Goal: Find specific page/section: Find specific page/section

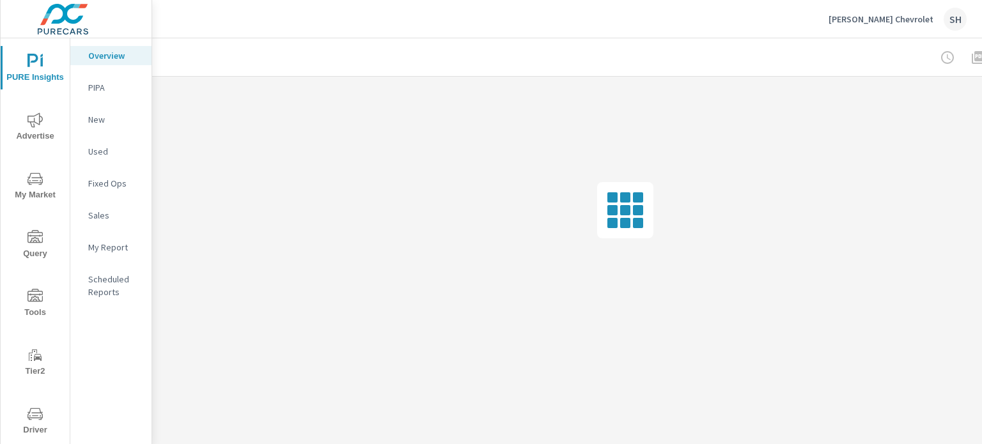
click at [38, 308] on span "Tools" at bounding box center [34, 304] width 61 height 31
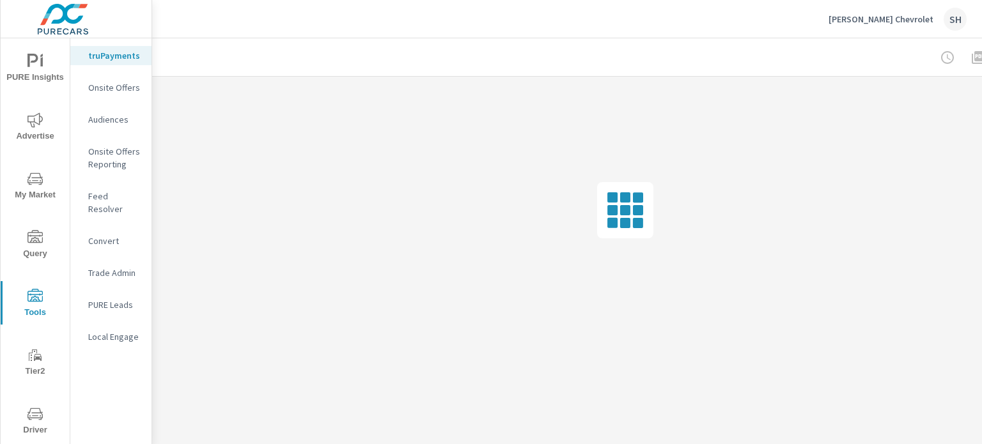
click at [121, 200] on p "Feed Resolver" at bounding box center [114, 203] width 53 height 26
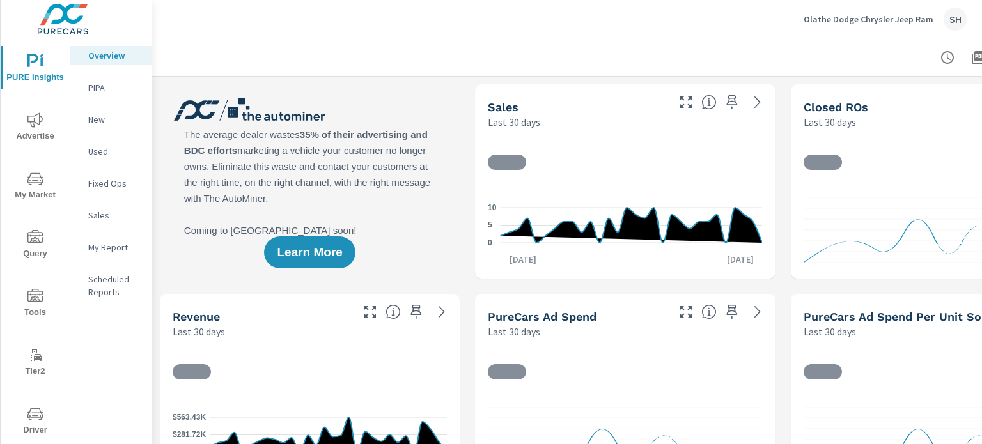
click at [33, 308] on span "Tools" at bounding box center [34, 304] width 61 height 31
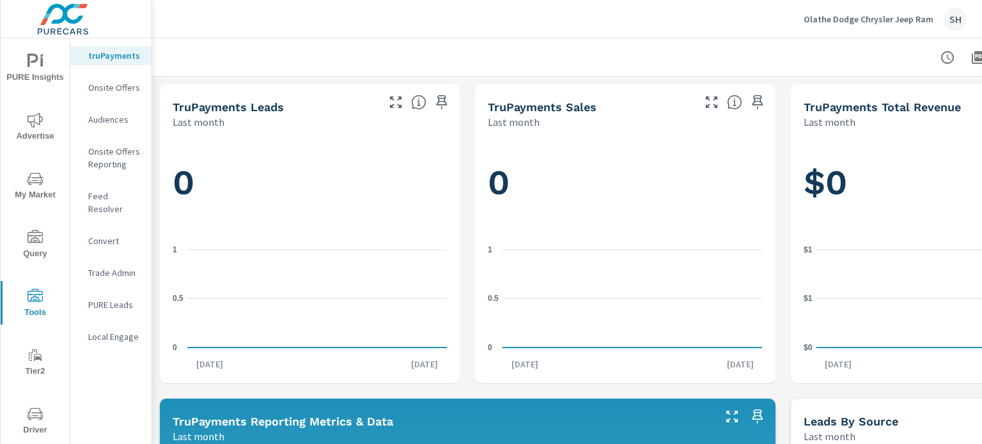
click at [141, 192] on p "Feed Resolver" at bounding box center [114, 203] width 53 height 26
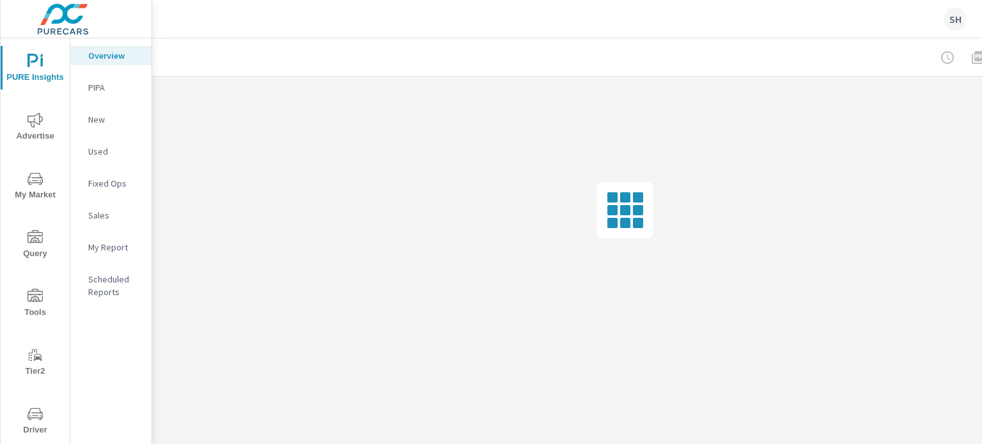
drag, startPoint x: 725, startPoint y: 218, endPoint x: 887, endPoint y: 207, distance: 162.8
click at [792, 186] on html "PURE Insights Advertise My Market Query Tools Tier2 Driver Leave Feedback Overv…" at bounding box center [491, 222] width 982 height 444
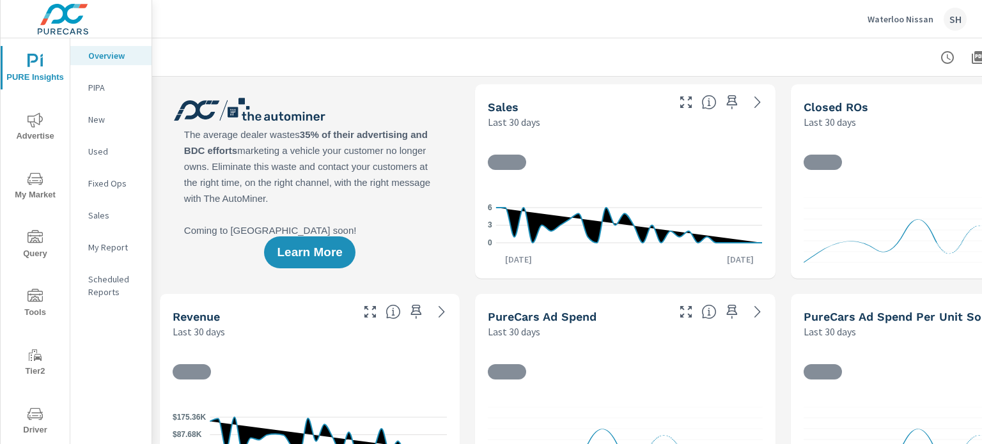
click at [37, 302] on icon "nav menu" at bounding box center [34, 296] width 15 height 15
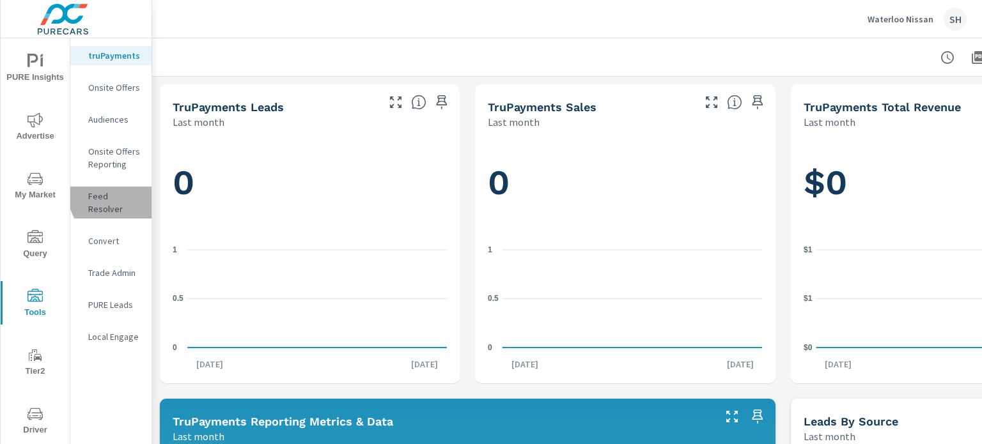
click at [116, 195] on p "Feed Resolver" at bounding box center [114, 203] width 53 height 26
click at [111, 194] on p "Feed Resolver" at bounding box center [114, 203] width 53 height 26
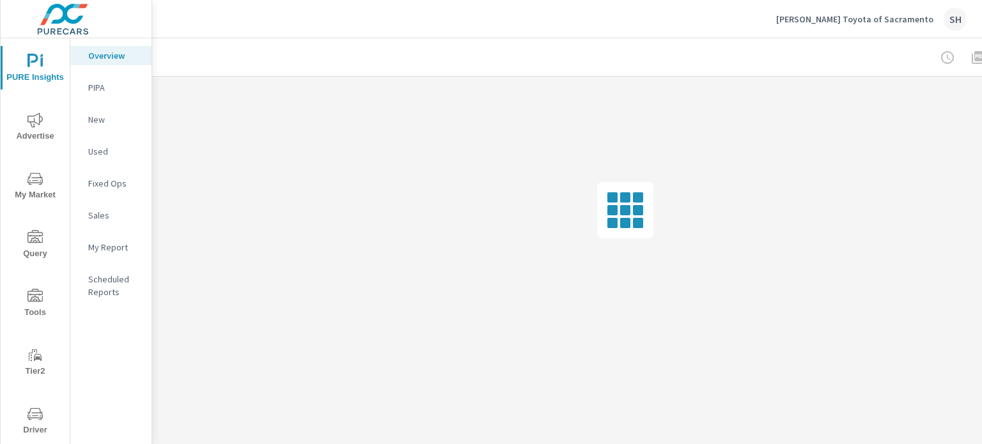
click at [46, 306] on span "Tools" at bounding box center [34, 304] width 61 height 31
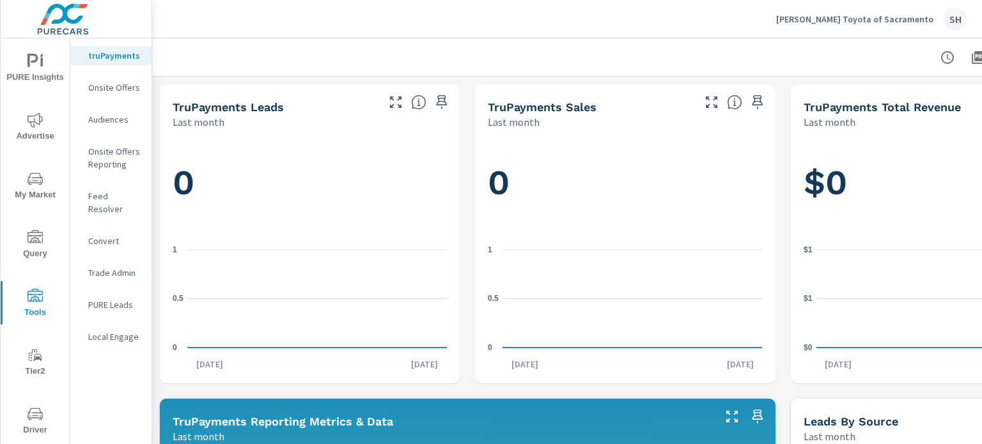
click at [135, 198] on p "Feed Resolver" at bounding box center [114, 203] width 53 height 26
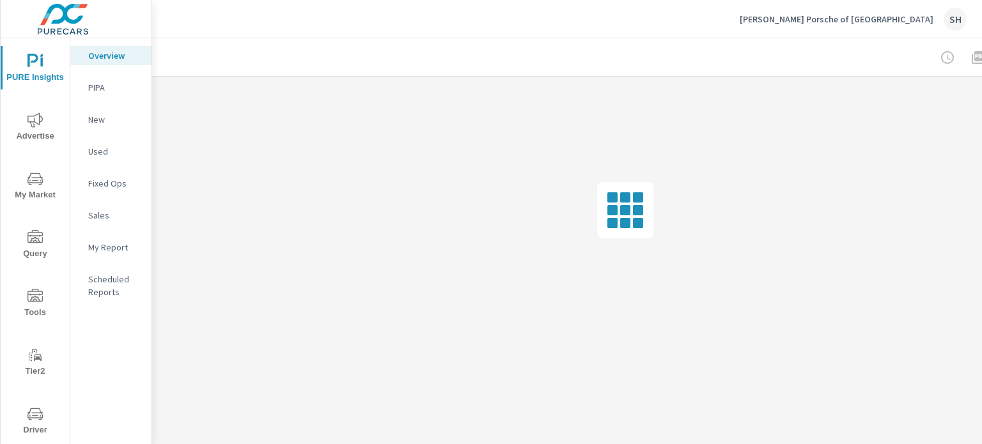
click at [40, 305] on span "Tools" at bounding box center [34, 304] width 61 height 31
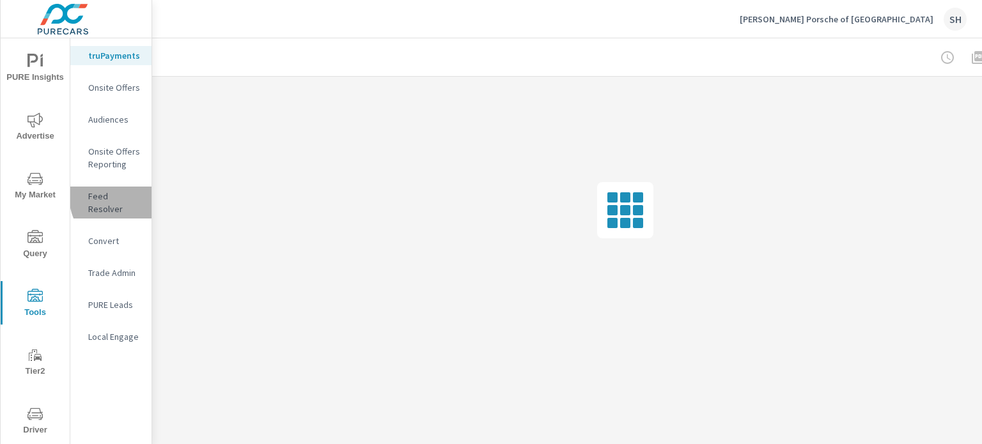
click at [127, 196] on p "Feed Resolver" at bounding box center [114, 203] width 53 height 26
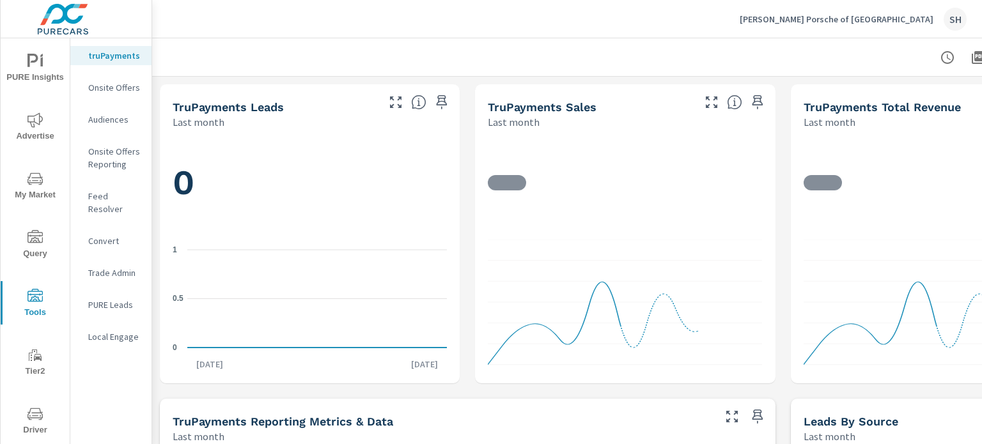
click at [124, 198] on p "Feed Resolver" at bounding box center [114, 203] width 53 height 26
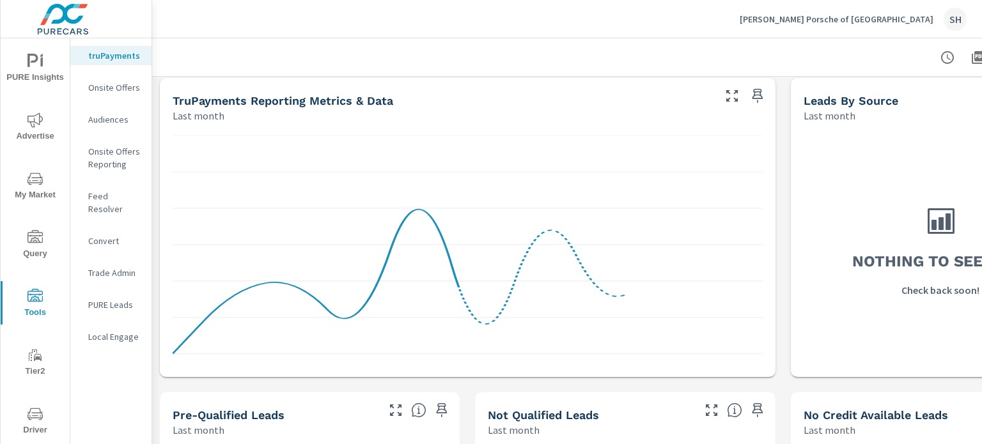
scroll to position [384, 0]
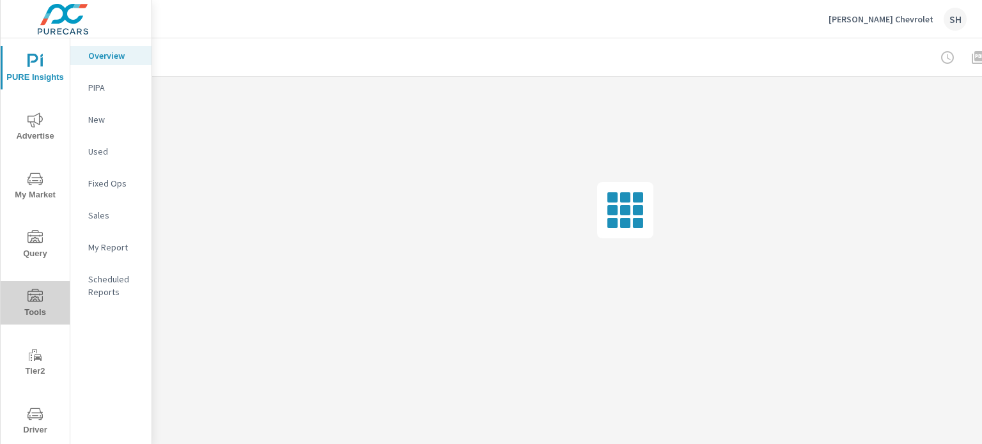
click at [45, 306] on span "Tools" at bounding box center [34, 304] width 61 height 31
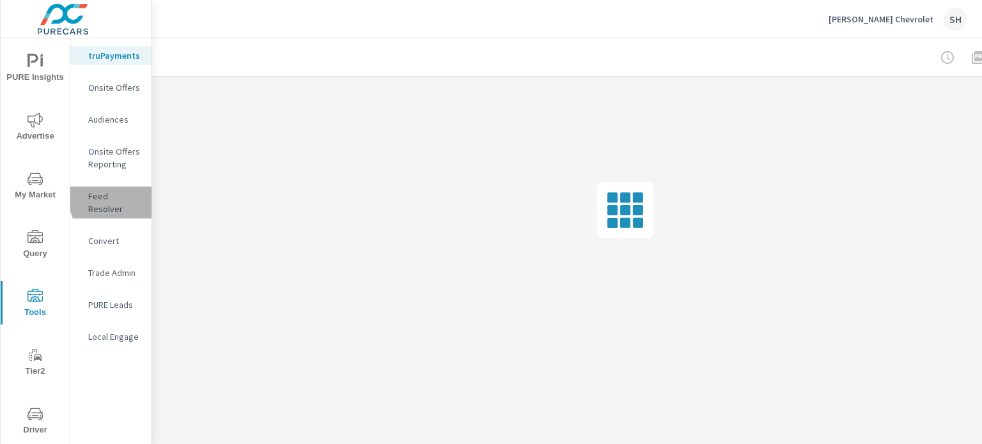
click at [134, 195] on p "Feed Resolver" at bounding box center [114, 203] width 53 height 26
